Goal: Task Accomplishment & Management: Manage account settings

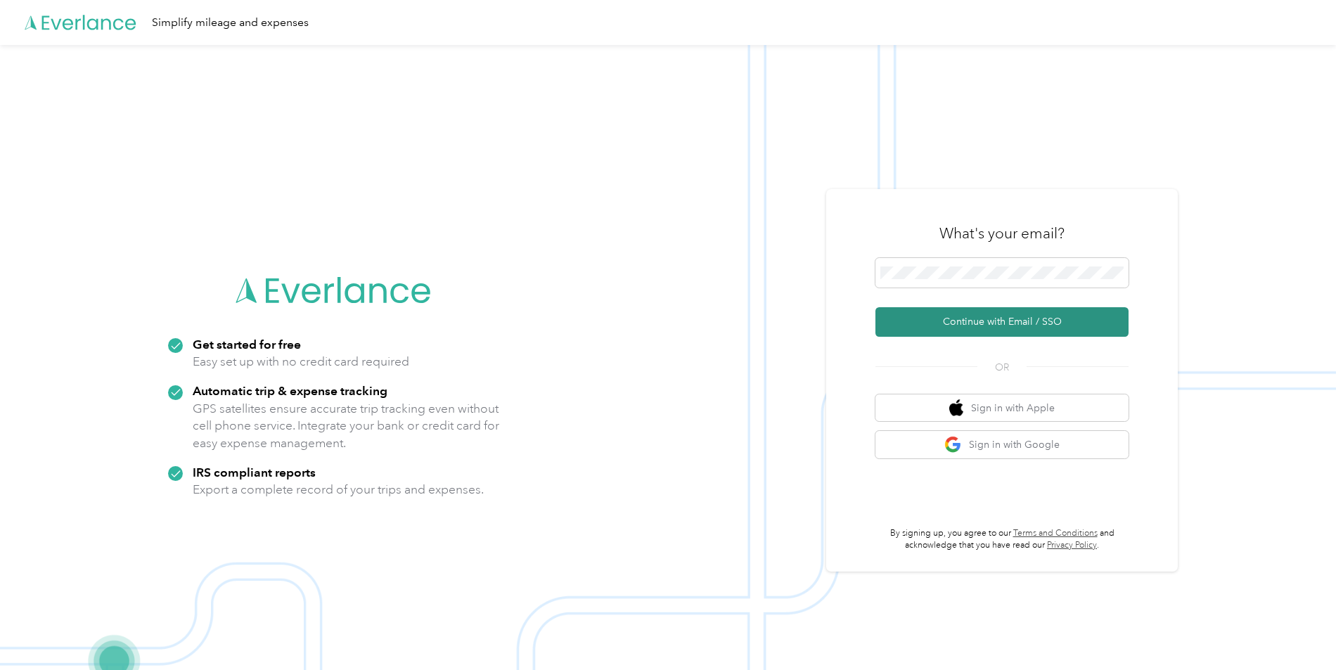
click at [985, 320] on button "Continue with Email / SSO" at bounding box center [1001, 322] width 253 height 30
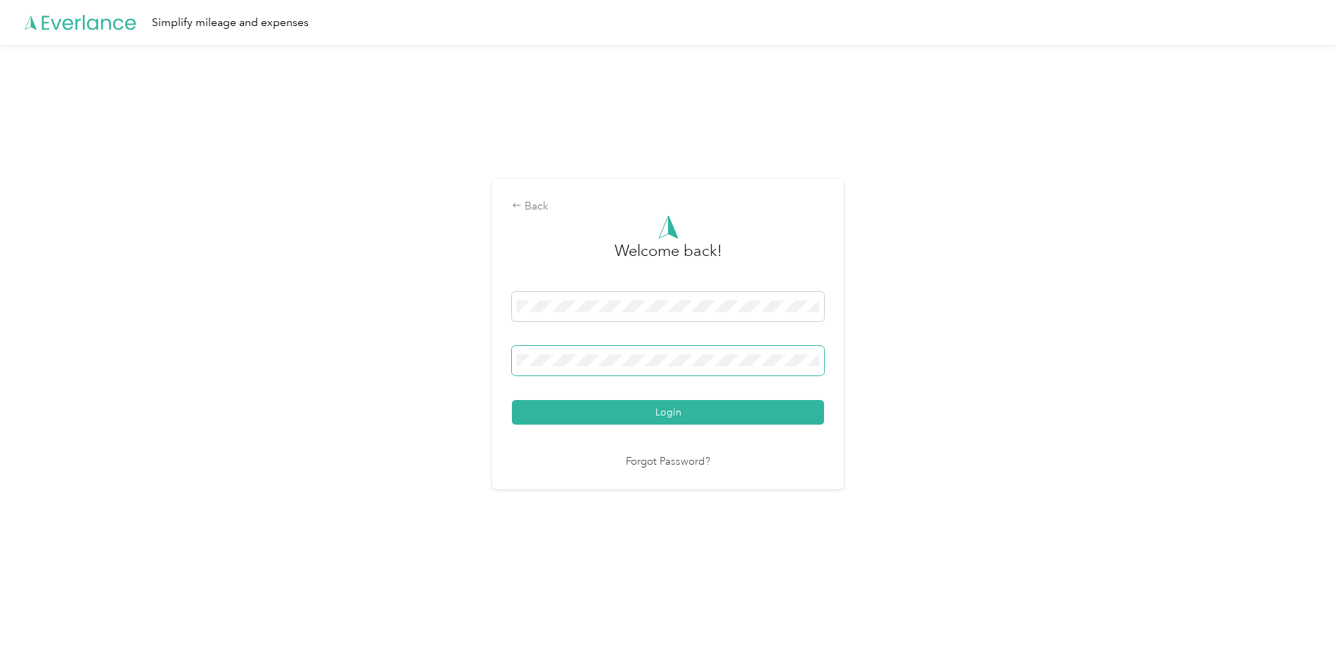
click at [651, 372] on span at bounding box center [668, 361] width 312 height 30
click at [646, 415] on button "Login" at bounding box center [668, 412] width 312 height 25
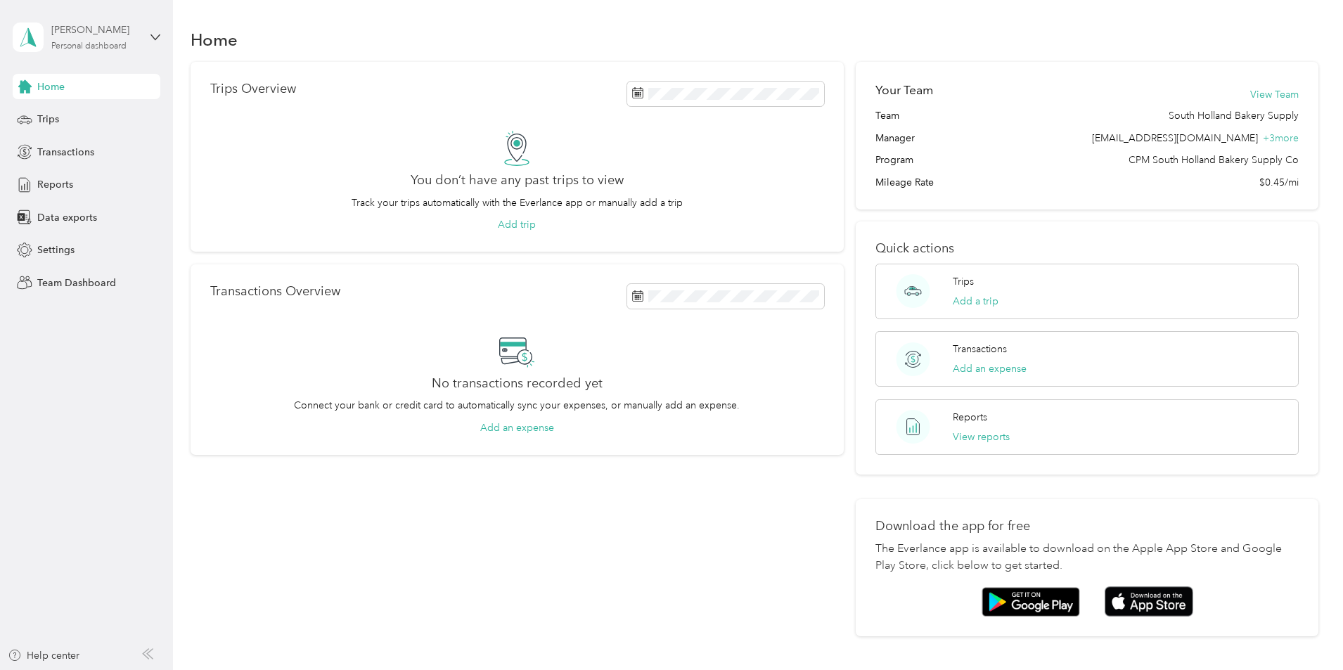
click at [108, 45] on div "Personal dashboard" at bounding box center [88, 46] width 75 height 8
click at [85, 117] on div "Team dashboard" at bounding box center [62, 115] width 75 height 15
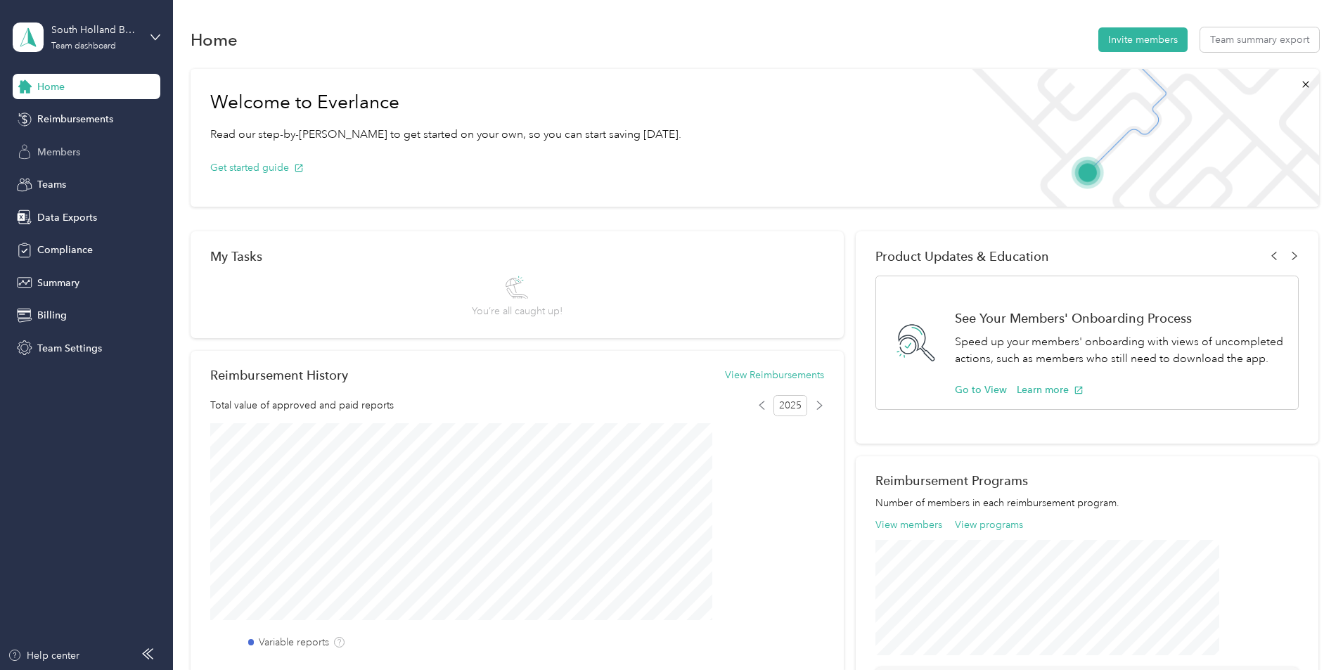
click at [65, 153] on span "Members" at bounding box center [58, 152] width 43 height 15
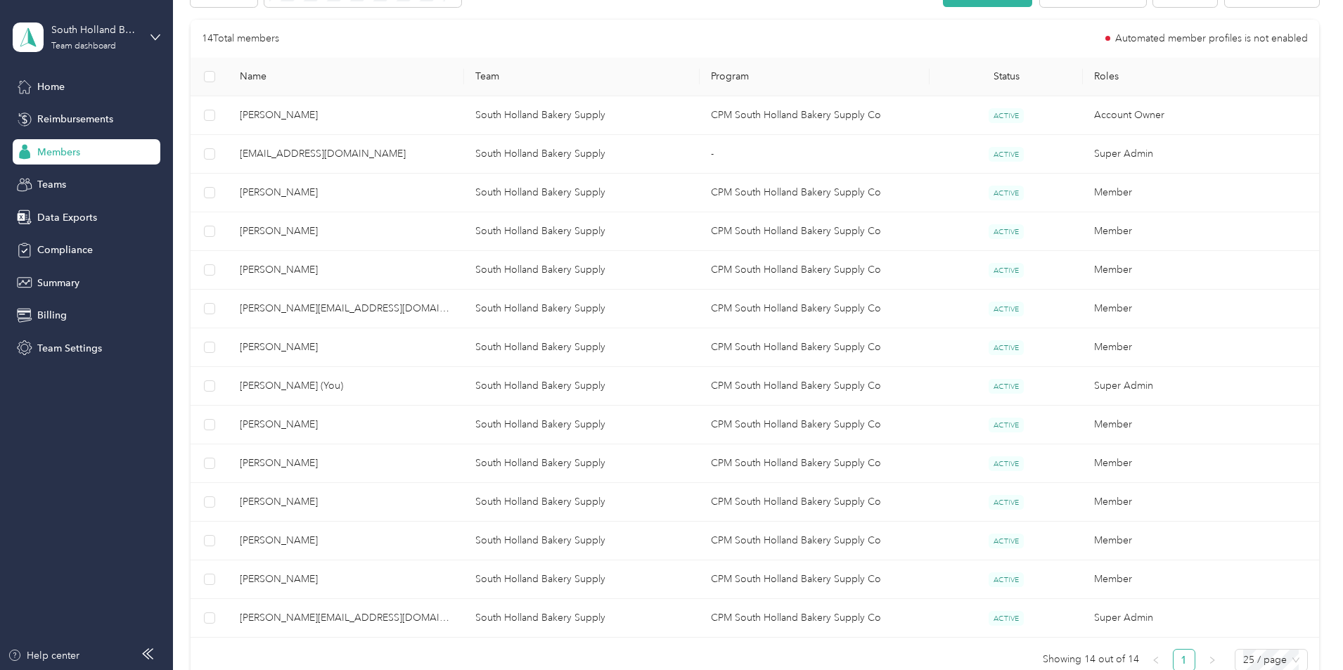
scroll to position [281, 0]
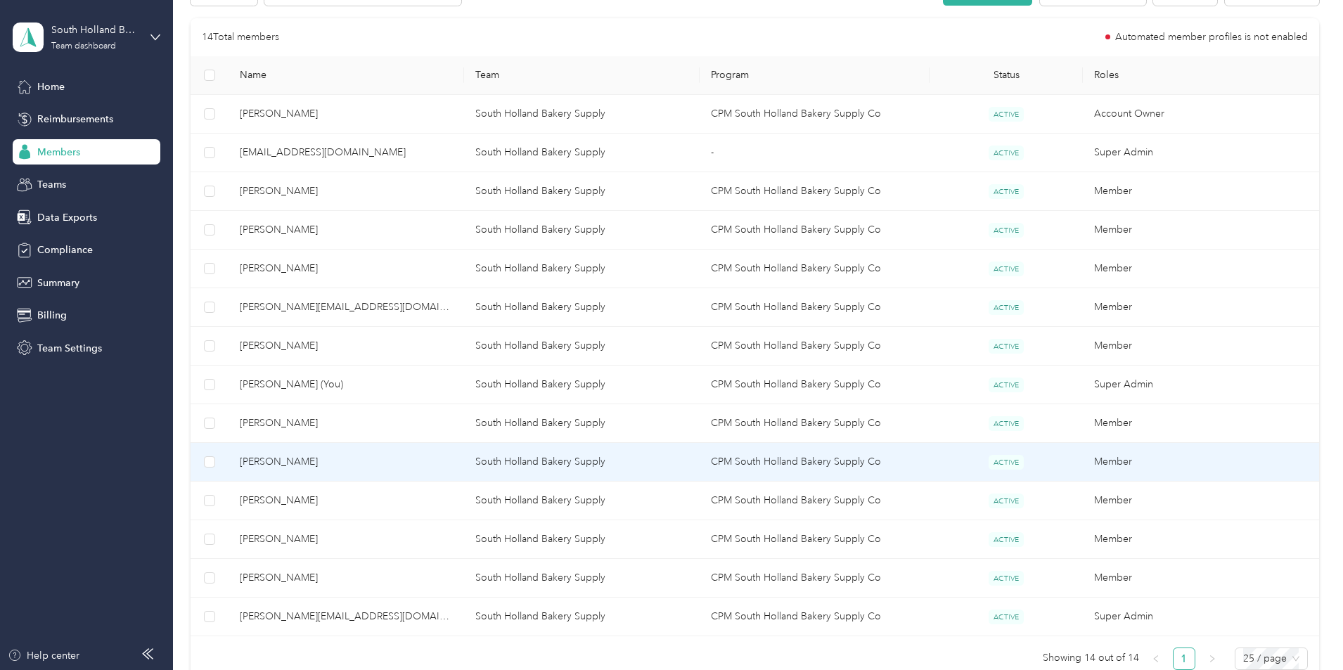
click at [383, 465] on span "[PERSON_NAME]" at bounding box center [346, 461] width 213 height 15
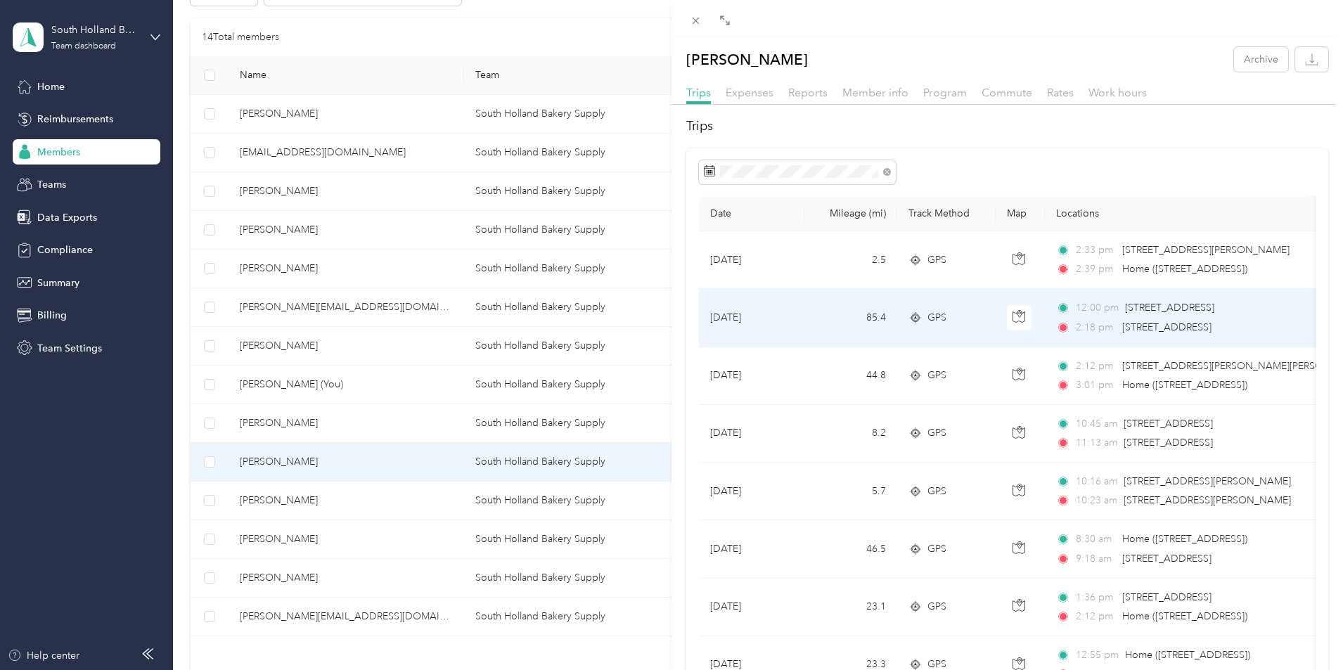
click at [940, 337] on td "GPS" at bounding box center [946, 318] width 98 height 58
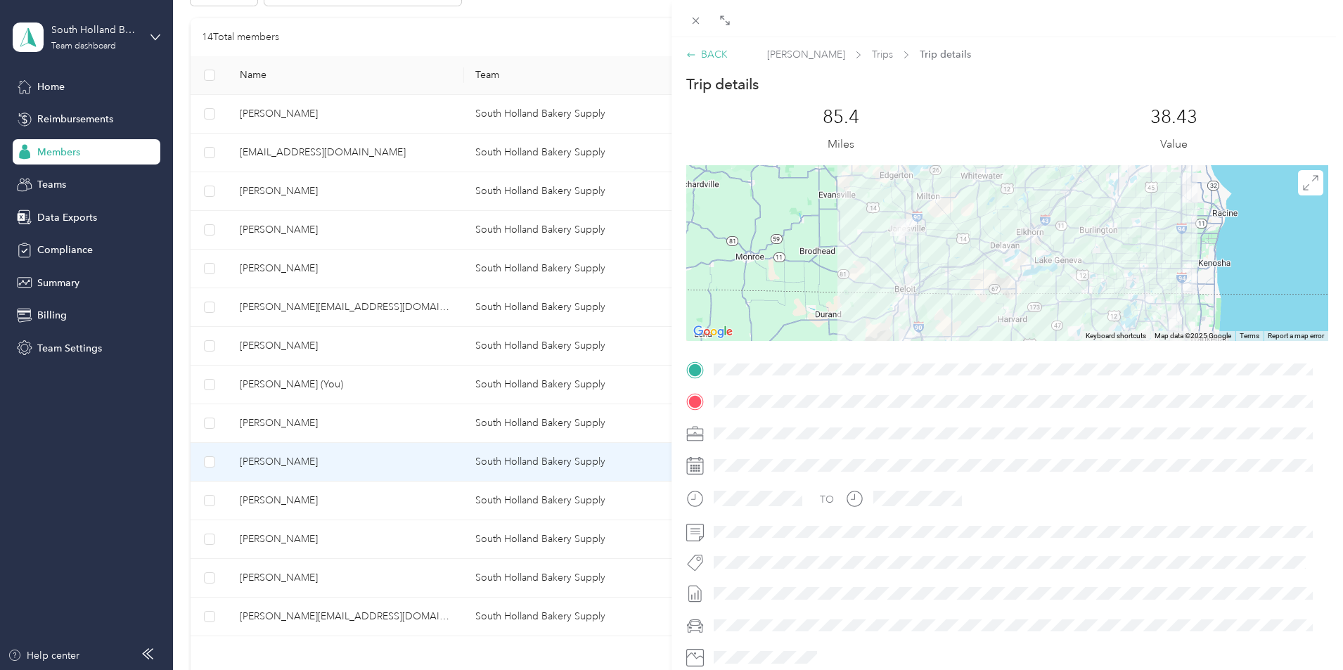
click at [708, 55] on div "BACK" at bounding box center [706, 54] width 41 height 15
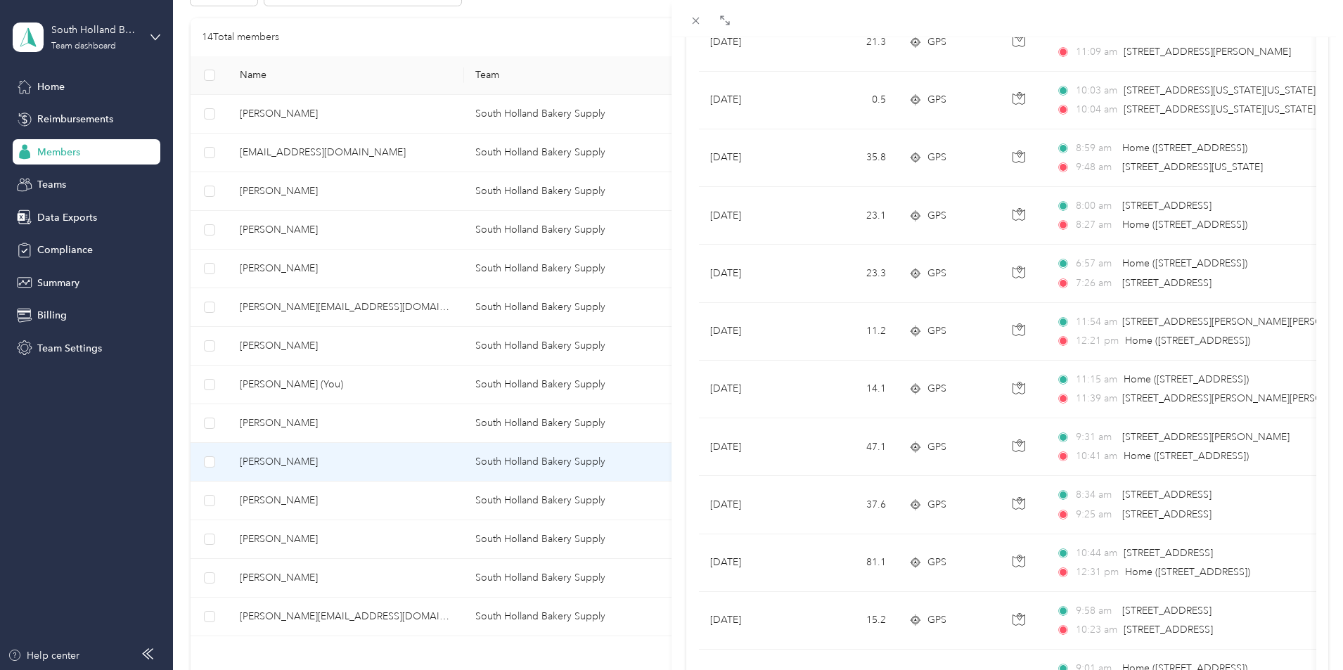
scroll to position [773, 0]
